Goal: Information Seeking & Learning: Learn about a topic

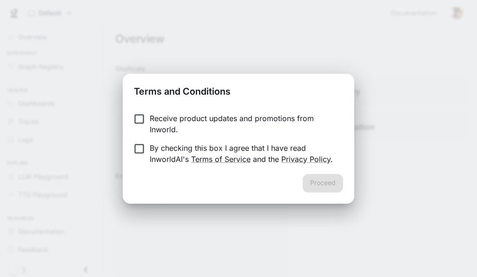
click at [295, 117] on p "Receive product updates and promotions from Inworld." at bounding box center [243, 124] width 186 height 22
click at [327, 178] on button "Proceed" at bounding box center [323, 183] width 40 height 19
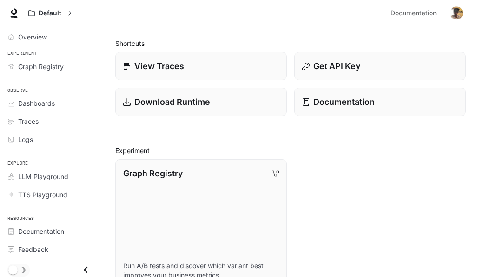
scroll to position [25, 0]
click at [72, 11] on button "Default" at bounding box center [50, 13] width 52 height 19
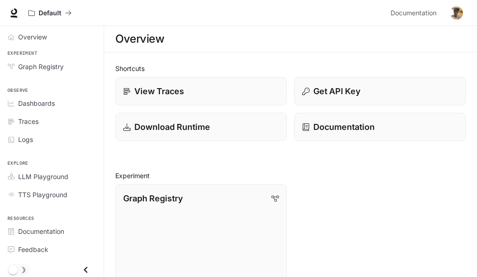
click at [424, 11] on span "Documentation" at bounding box center [413, 13] width 46 height 12
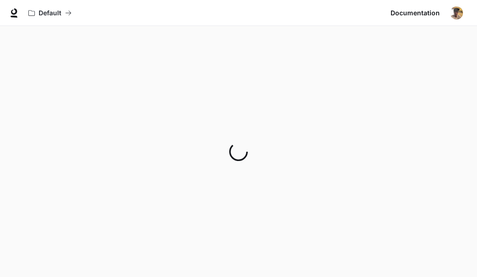
click at [15, 9] on icon at bounding box center [14, 11] width 6 height 7
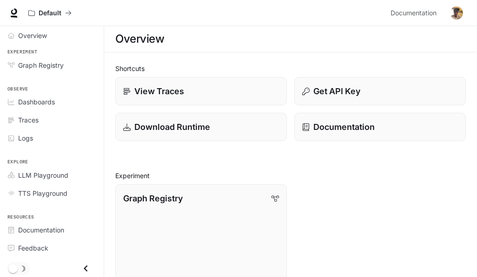
scroll to position [1, 0]
click at [56, 176] on span "LLM Playground" at bounding box center [43, 176] width 50 height 10
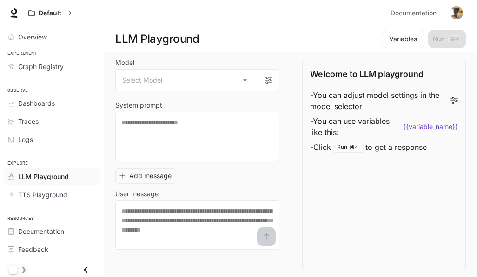
click at [53, 193] on span "TTS Playground" at bounding box center [42, 195] width 49 height 10
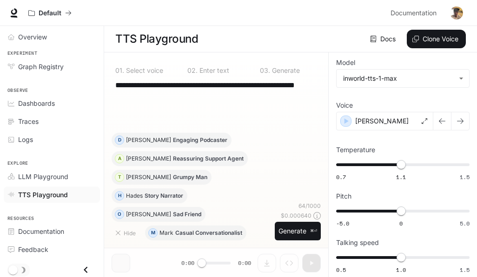
click at [37, 236] on link "Documentation" at bounding box center [52, 232] width 96 height 16
click at [349, 0] on div "Default Documentation Documentation" at bounding box center [238, 13] width 477 height 26
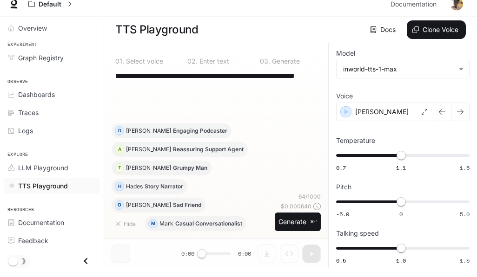
scroll to position [36, 0]
